Goal: Information Seeking & Learning: Learn about a topic

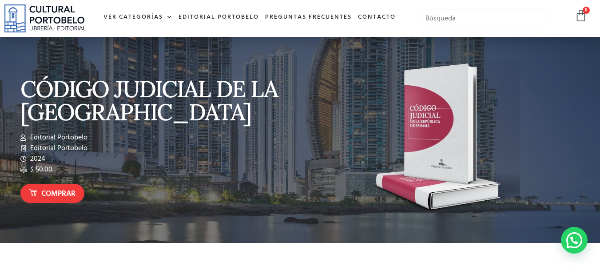
click at [496, 17] on input "text" at bounding box center [485, 18] width 134 height 19
type input "Apologia de socrates"
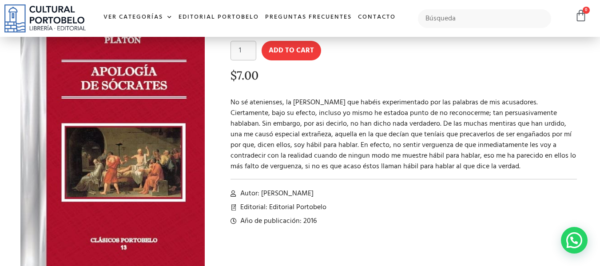
scroll to position [74, 0]
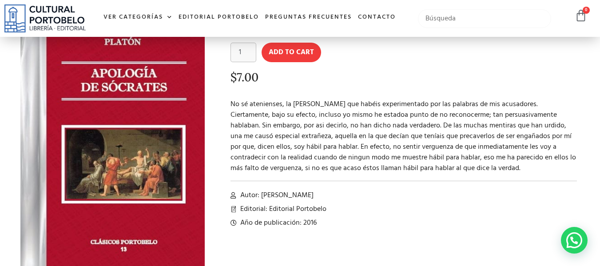
click at [507, 14] on input "text" at bounding box center [485, 18] width 134 height 19
type input "el principe"
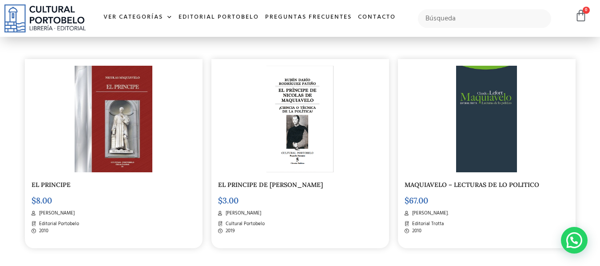
scroll to position [197, 0]
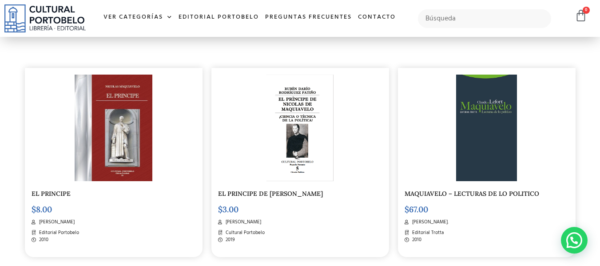
click at [476, 171] on img at bounding box center [486, 128] width 60 height 107
click at [307, 191] on link "EL PRINCIPE DE [PERSON_NAME]" at bounding box center [270, 194] width 105 height 8
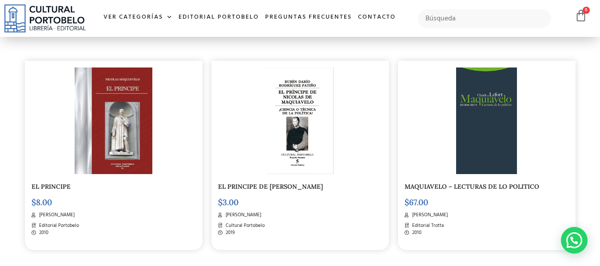
scroll to position [187, 0]
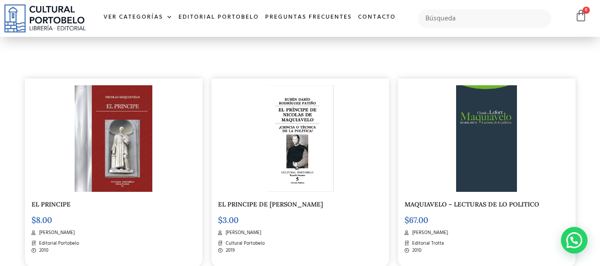
click at [145, 155] on img at bounding box center [114, 138] width 78 height 107
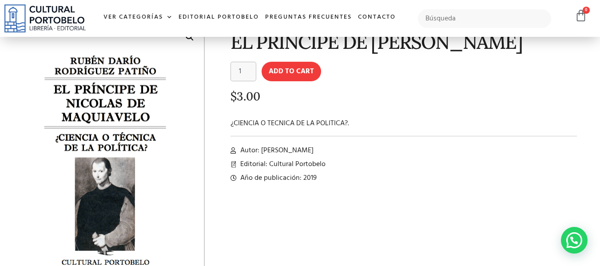
scroll to position [40, 0]
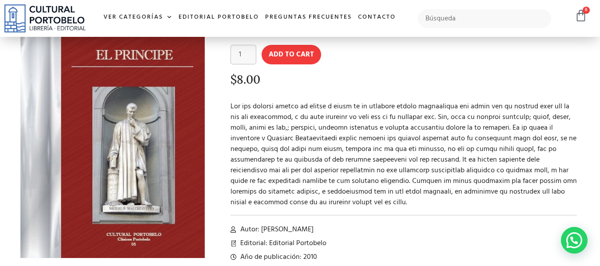
scroll to position [73, 0]
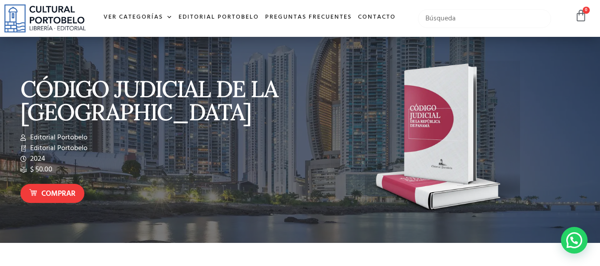
click at [469, 14] on input "text" at bounding box center [485, 18] width 134 height 19
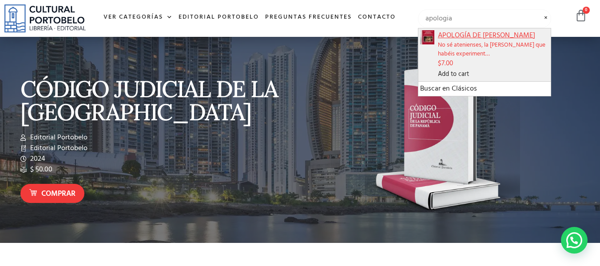
type input "apologia"
click at [476, 35] on span "APOLOGÍA DE [PERSON_NAME]" at bounding box center [493, 35] width 111 height 11
